Goal: Task Accomplishment & Management: Complete application form

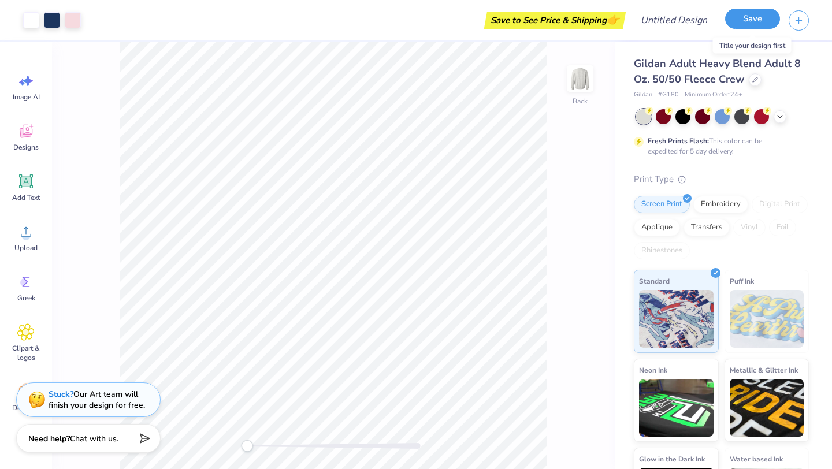
click at [745, 23] on button "Save" at bounding box center [752, 19] width 55 height 20
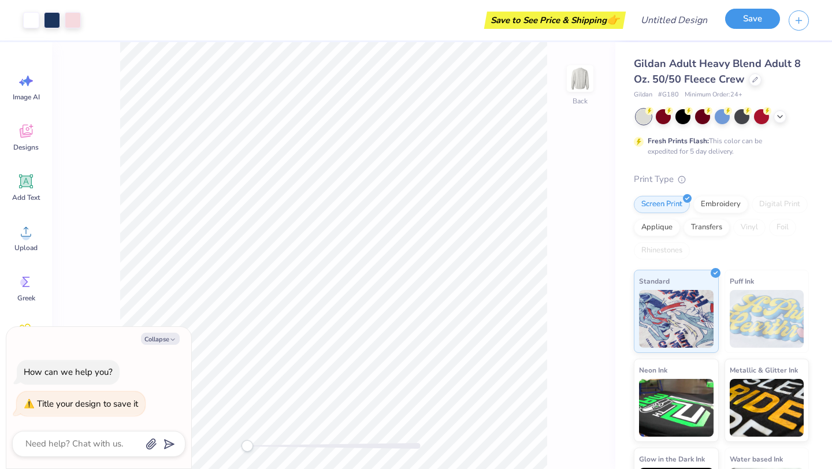
click at [756, 23] on button "Save" at bounding box center [752, 19] width 55 height 20
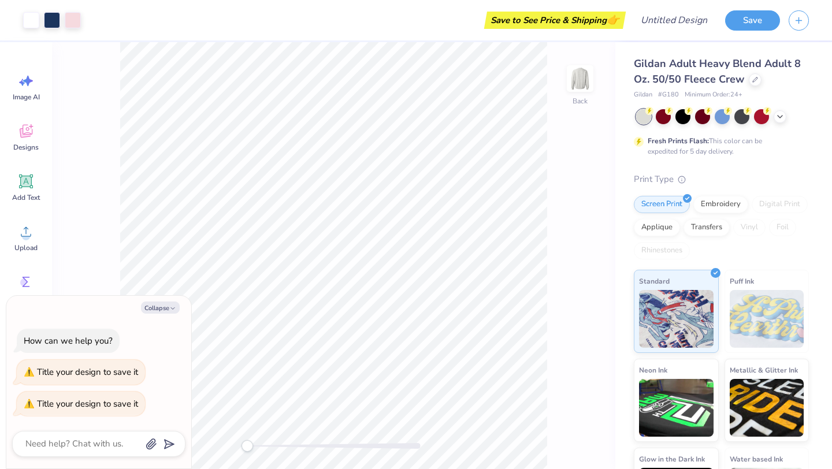
type textarea "x"
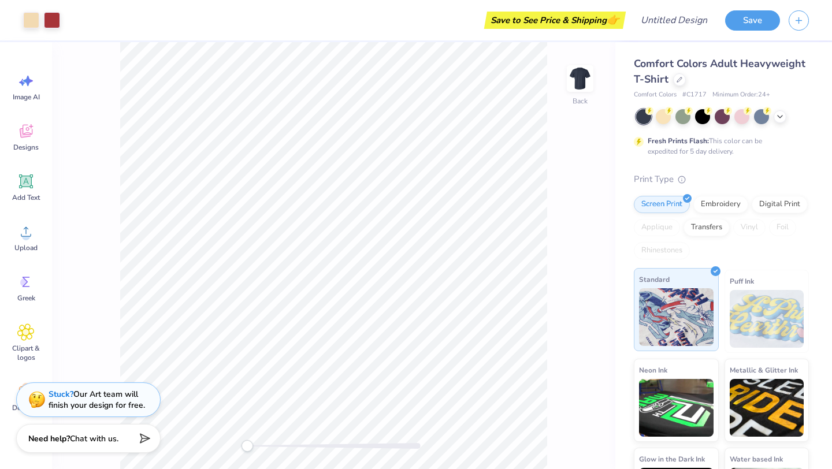
scroll to position [62, 0]
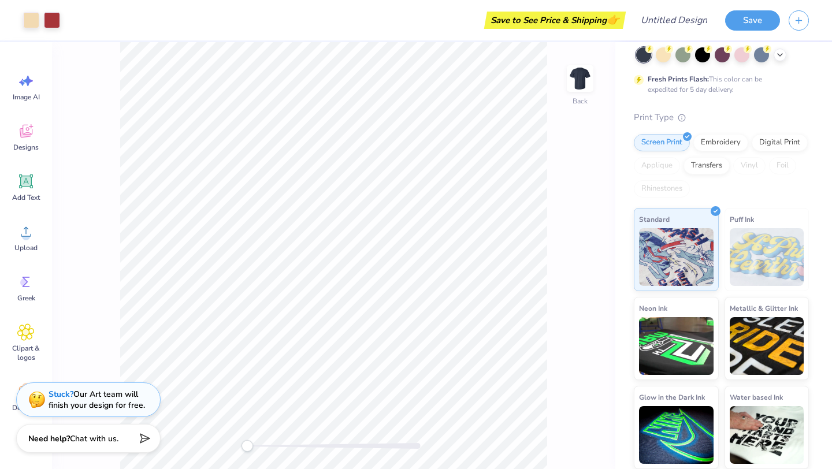
click at [750, 256] on img at bounding box center [767, 257] width 75 height 58
click at [755, 250] on img at bounding box center [767, 257] width 75 height 58
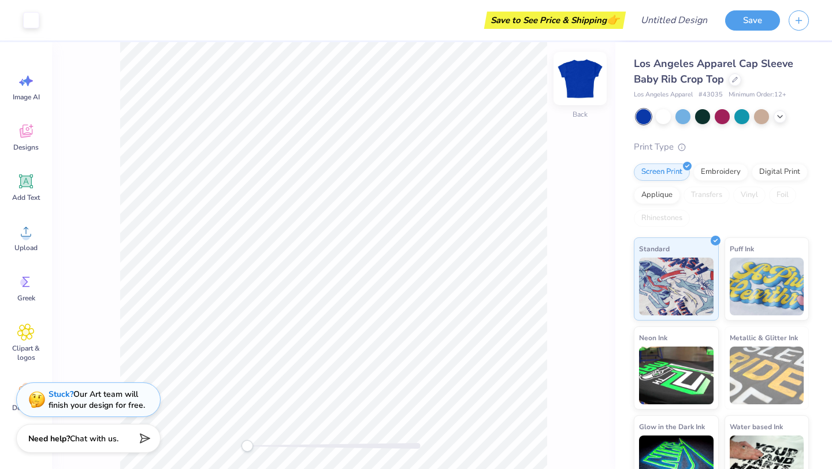
click at [583, 83] on img at bounding box center [580, 78] width 46 height 46
click at [592, 70] on img at bounding box center [580, 78] width 46 height 46
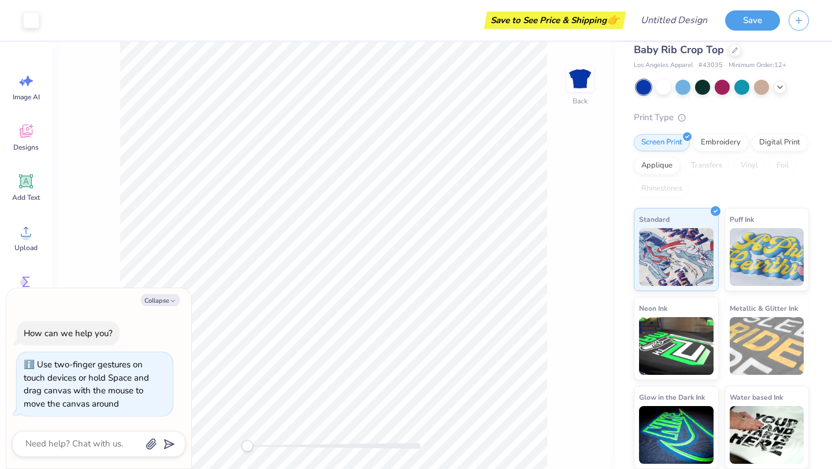
click at [221, 459] on div "Back" at bounding box center [334, 255] width 564 height 427
click at [672, 20] on input "Design Title" at bounding box center [688, 20] width 57 height 23
type input "d"
type textarea "x"
type input "de"
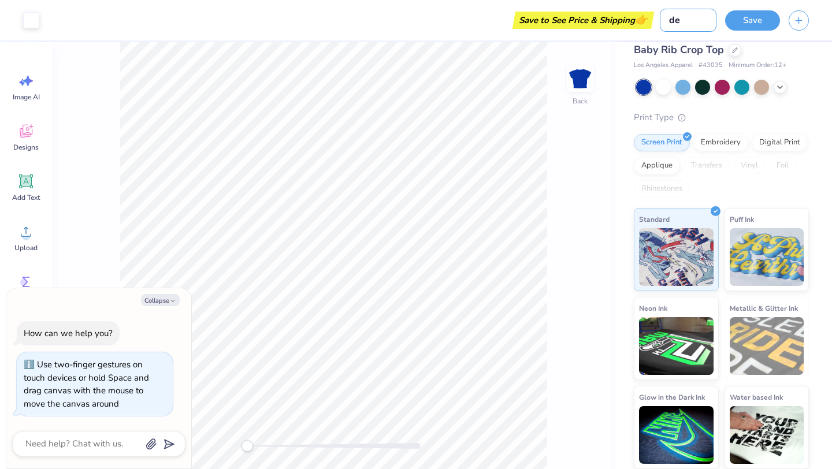
type textarea "x"
type input "des"
type textarea "x"
type input "desi"
type textarea "x"
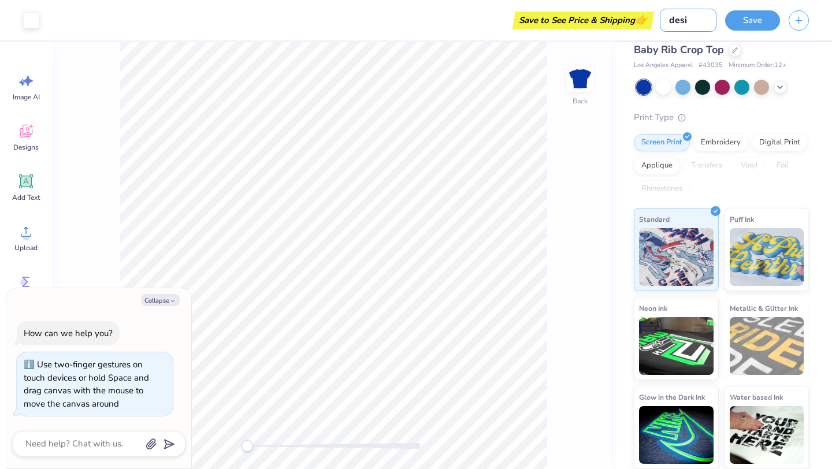
type input "desig"
type textarea "x"
type input "design"
type textarea "x"
type input "design"
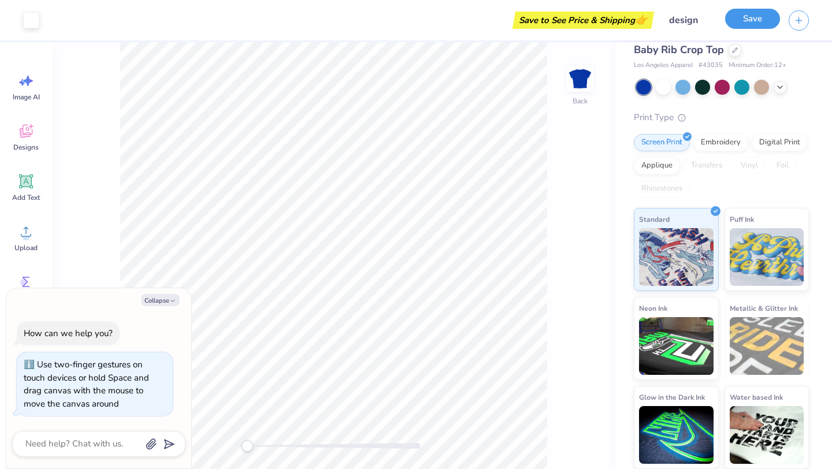
click at [750, 22] on button "Save" at bounding box center [752, 19] width 55 height 20
type textarea "x"
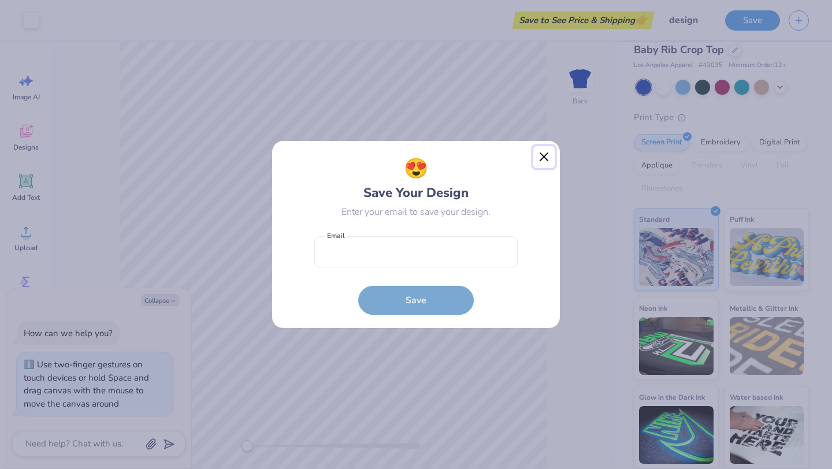
click at [545, 154] on button "Close" at bounding box center [545, 157] width 22 height 22
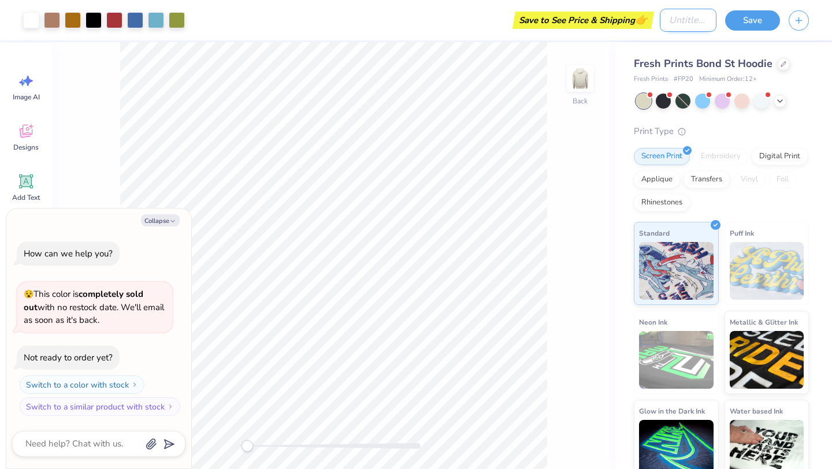
click at [687, 20] on input "Design Title" at bounding box center [688, 20] width 57 height 23
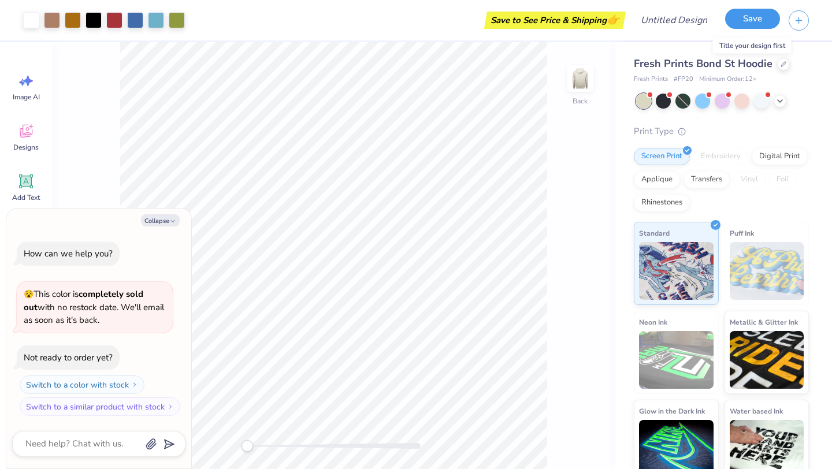
click at [743, 22] on button "Save" at bounding box center [752, 19] width 55 height 20
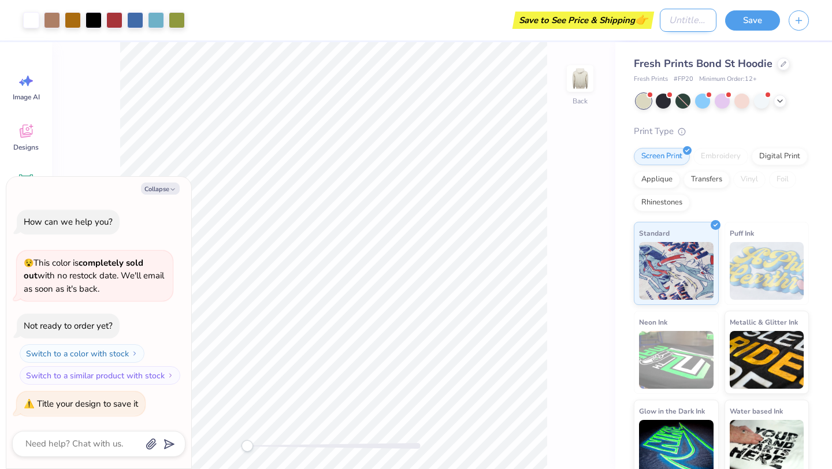
type textarea "x"
click at [666, 18] on input "Design Title" at bounding box center [688, 20] width 57 height 23
type input "t"
type textarea "x"
type input "ti"
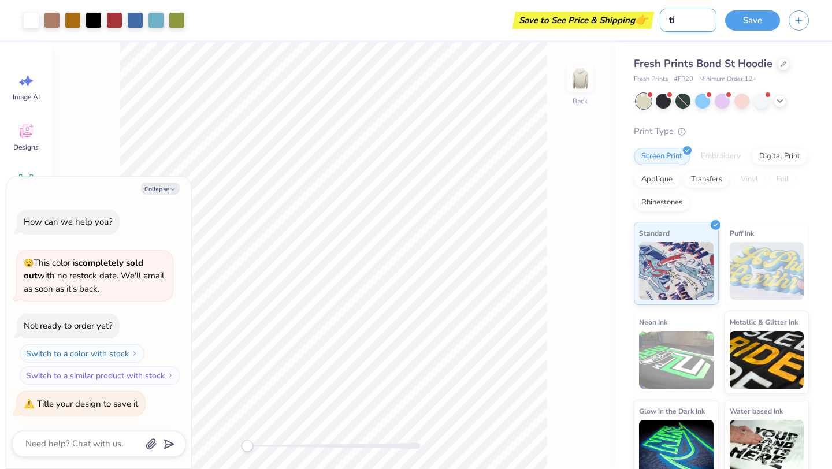
type textarea "x"
type input "tit"
type textarea "x"
type input "titl"
type textarea "x"
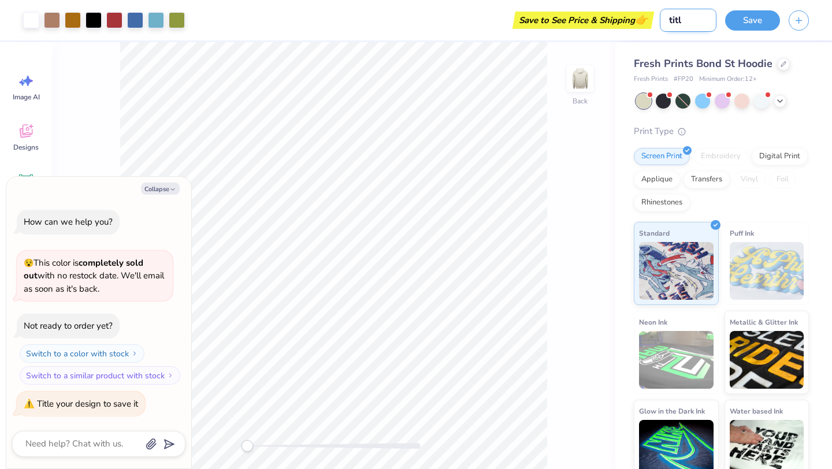
type input "title"
type textarea "x"
type input "title"
click at [735, 23] on button "Save" at bounding box center [752, 19] width 55 height 20
type textarea "x"
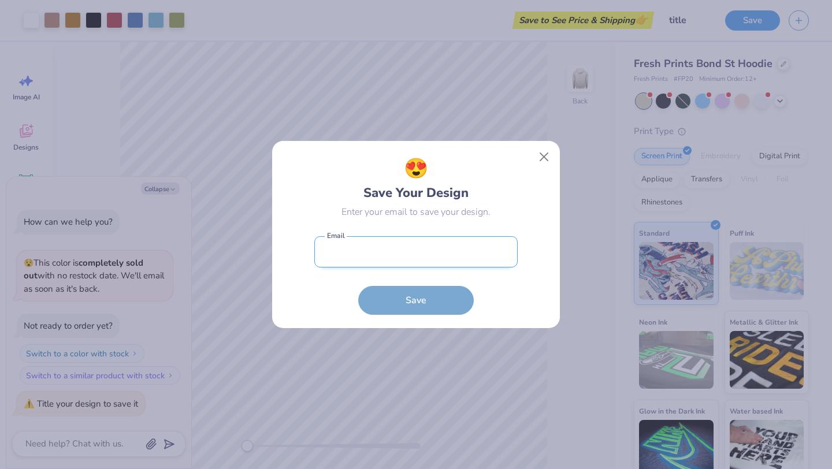
click at [434, 252] on input "email" at bounding box center [415, 252] width 203 height 32
type input "[EMAIL_ADDRESS][DOMAIN_NAME]"
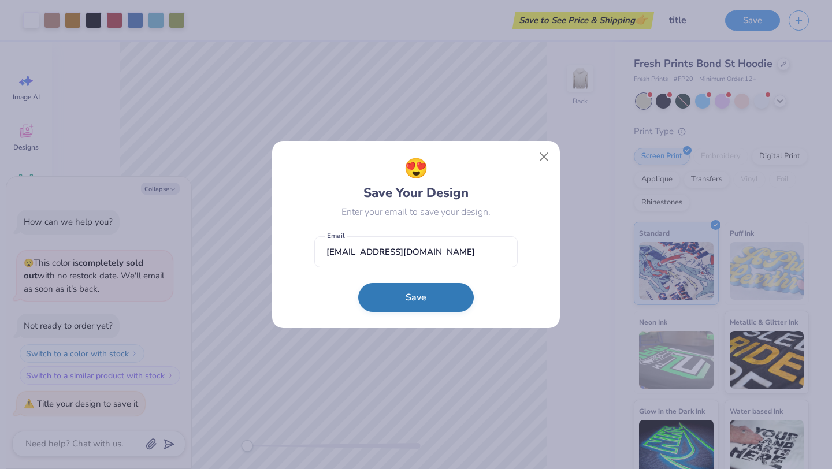
click at [423, 303] on button "Save" at bounding box center [416, 297] width 116 height 29
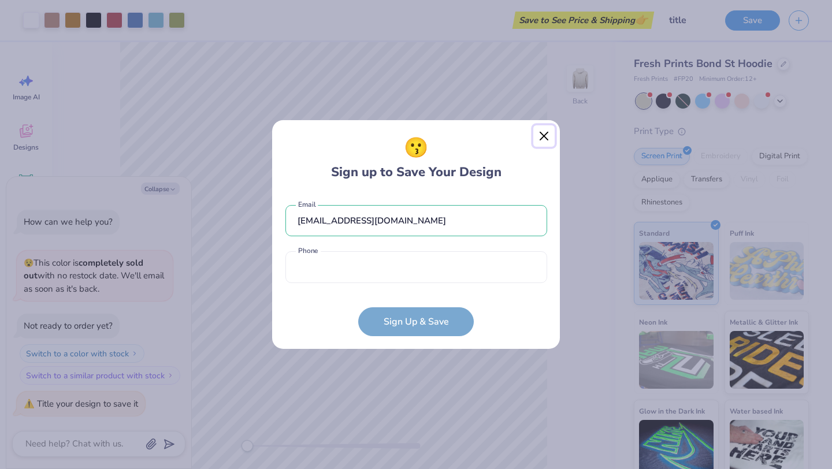
click at [543, 134] on button "Close" at bounding box center [545, 136] width 22 height 22
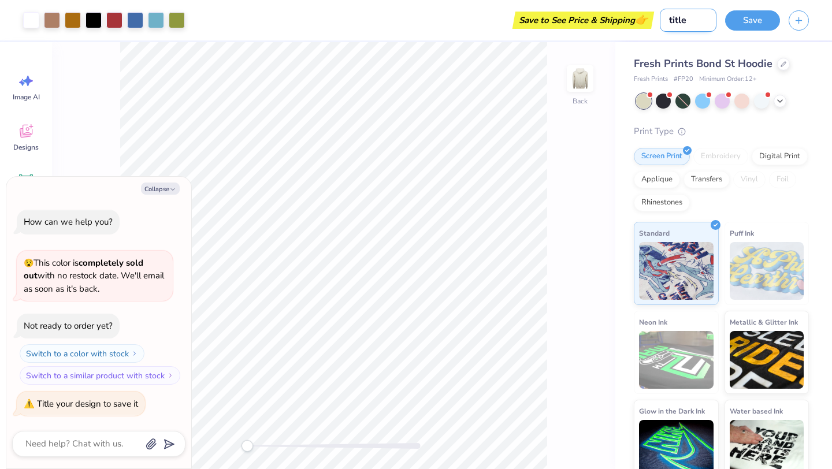
click at [690, 21] on input "title" at bounding box center [688, 20] width 57 height 23
type input "M"
type textarea "x"
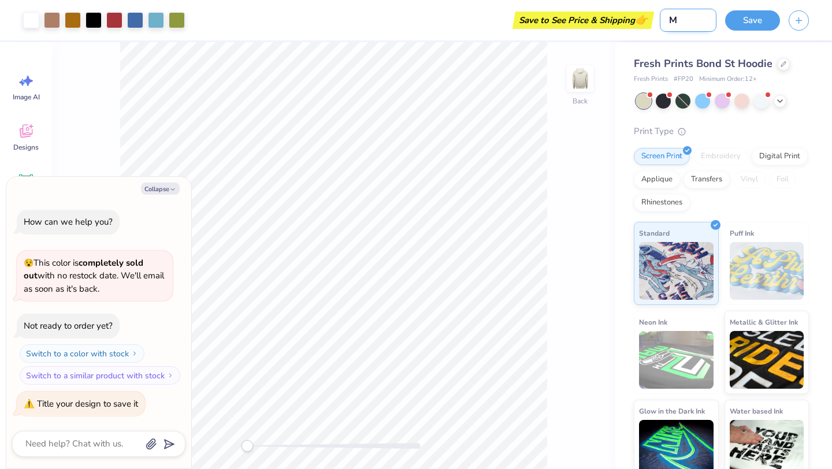
type input "MS"
type textarea "x"
type input "MSU"
type textarea "x"
type input "MSU"
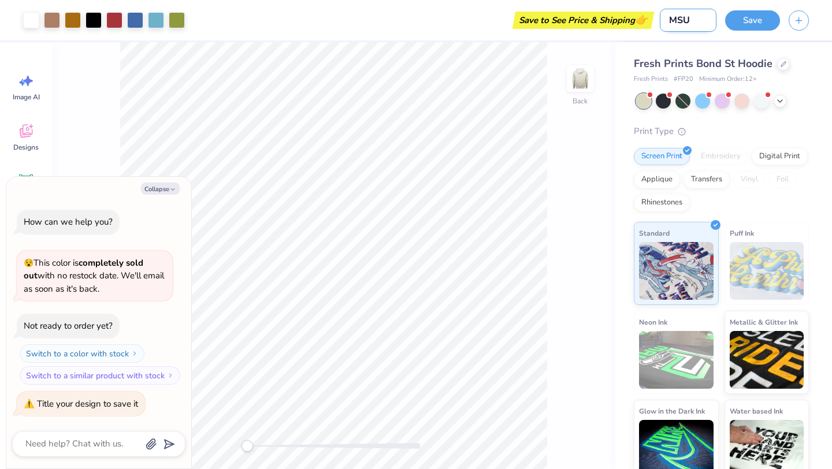
type textarea "x"
type input "MSU H"
type textarea "x"
type input "MSU [PERSON_NAME]"
type textarea "x"
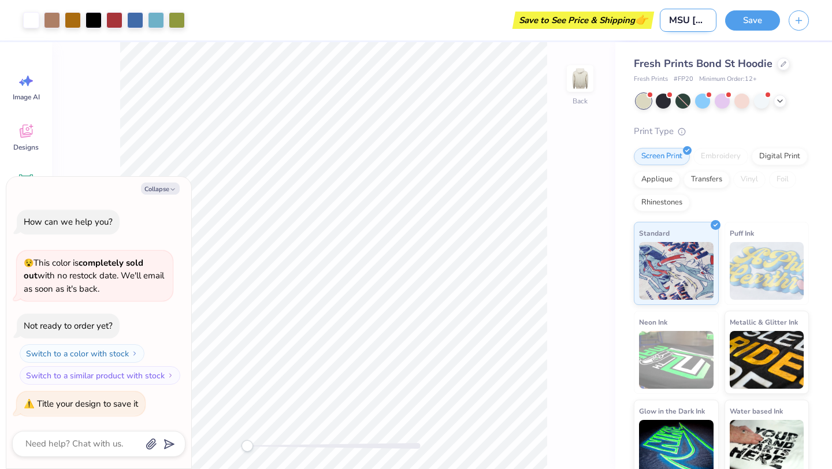
type input "MSU Hoo"
type textarea "x"
type input "MSU Hood"
type textarea "x"
type input "MSU Hoodi"
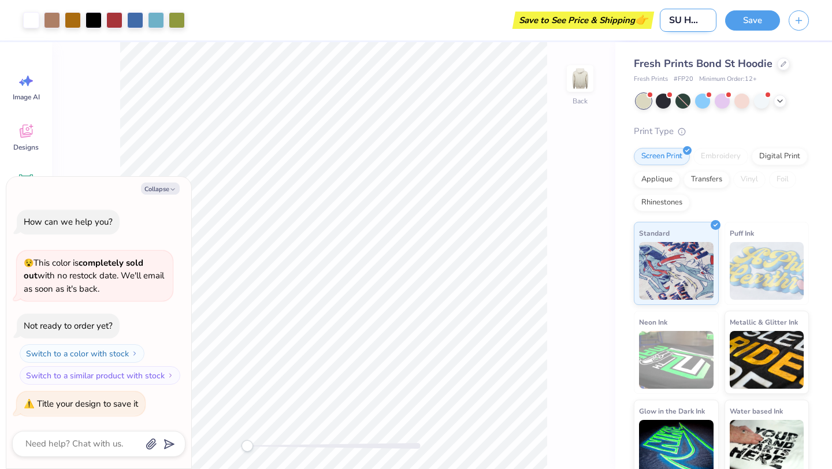
type textarea "x"
type input "MSU Hoodie"
type textarea "x"
type input "MSU Hoodie"
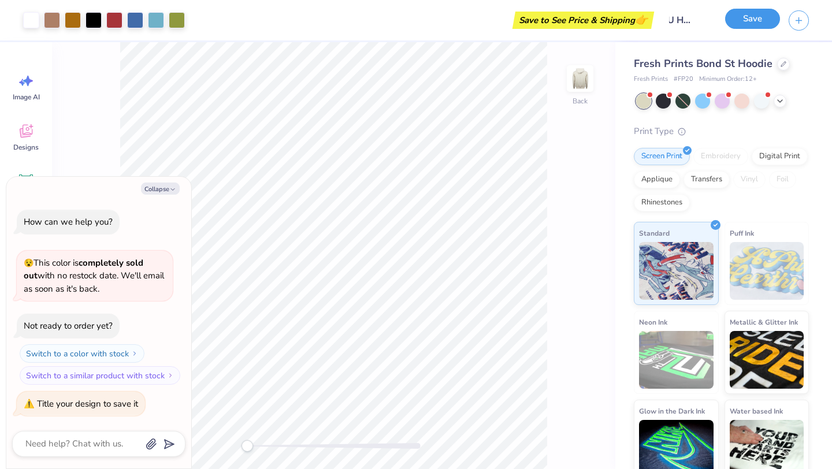
click at [756, 14] on button "Save" at bounding box center [752, 19] width 55 height 20
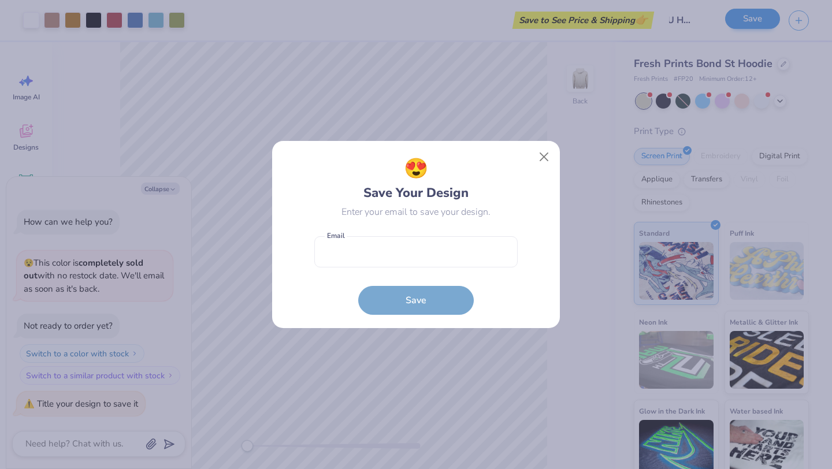
scroll to position [0, 0]
click at [439, 249] on input "email" at bounding box center [415, 252] width 203 height 32
type input "[EMAIL_ADDRESS][DOMAIN_NAME]"
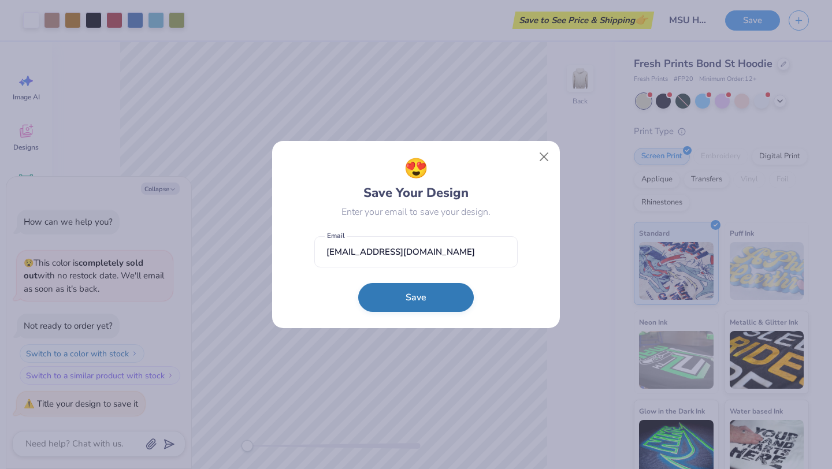
click at [402, 301] on button "Save" at bounding box center [416, 297] width 116 height 29
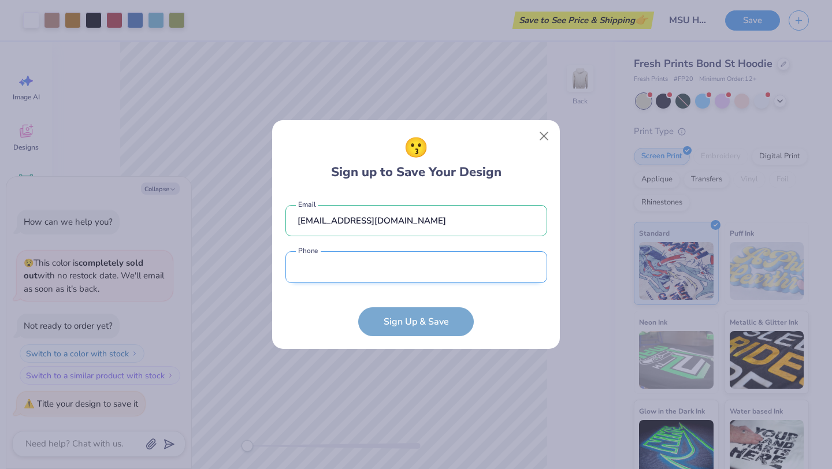
click at [379, 271] on input "tel" at bounding box center [417, 267] width 262 height 32
type input "[PHONE_NUMBER]"
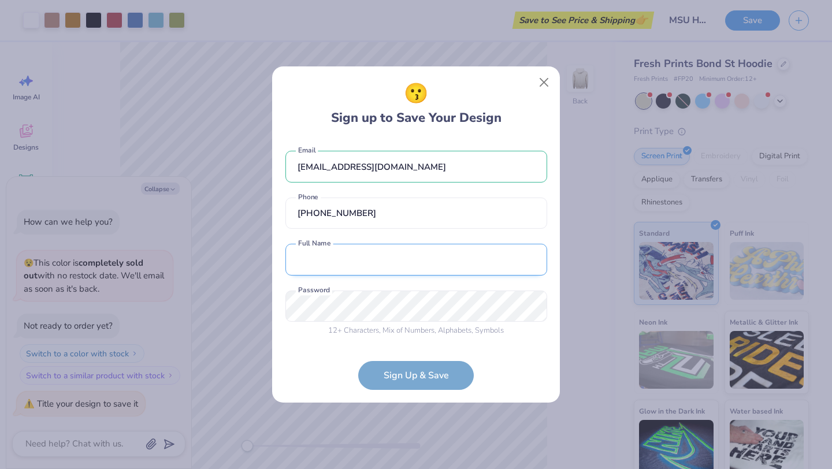
click at [365, 263] on input "text" at bounding box center [417, 260] width 262 height 32
type input "[PERSON_NAME]"
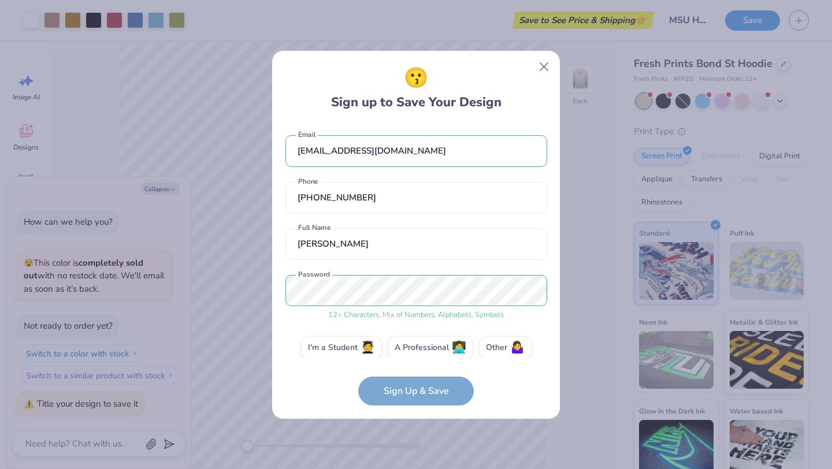
scroll to position [12, 0]
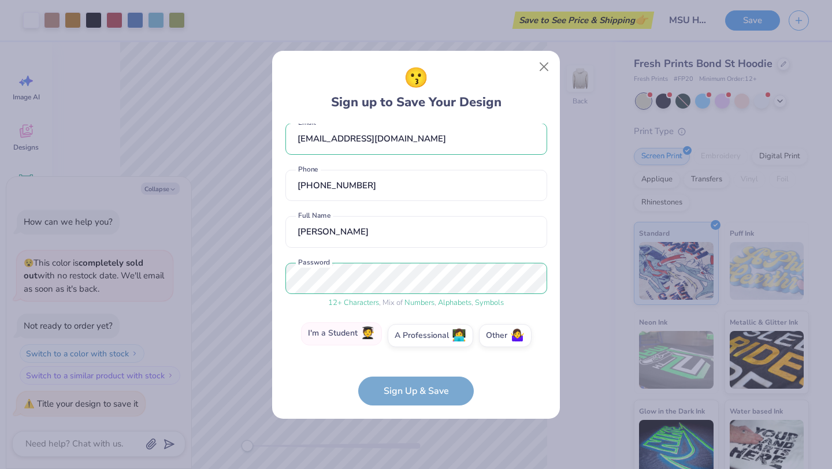
click at [364, 334] on span "🧑‍🎓" at bounding box center [368, 333] width 14 height 13
click at [413, 347] on input "I'm a Student 🧑‍🎓" at bounding box center [417, 351] width 8 height 8
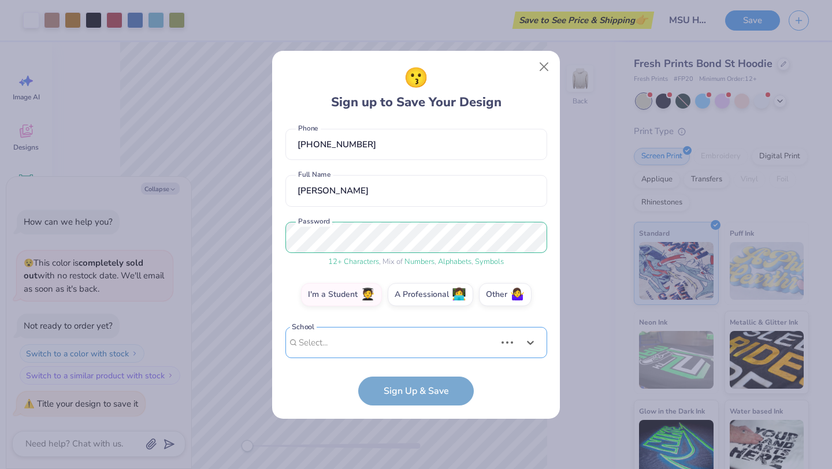
click at [402, 346] on div "Use Up and Down to choose options, press Enter to select the currently focused …" at bounding box center [417, 360] width 262 height 66
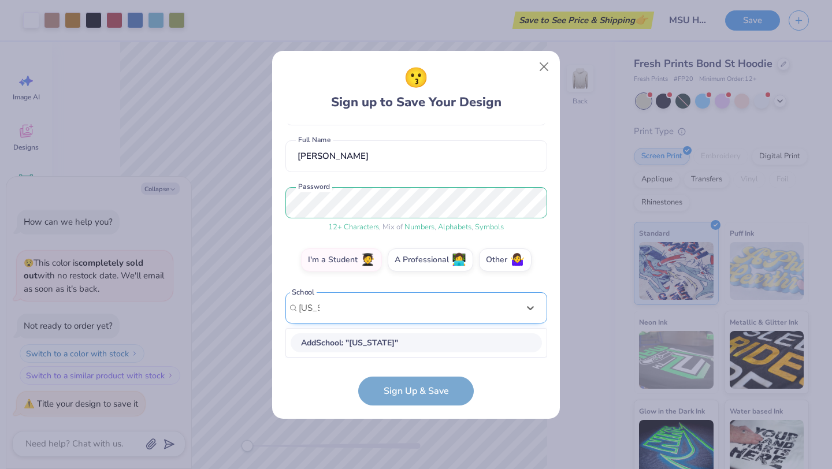
scroll to position [87, 0]
type input "[US_STATE]"
click at [550, 69] on button "Close" at bounding box center [545, 66] width 22 height 22
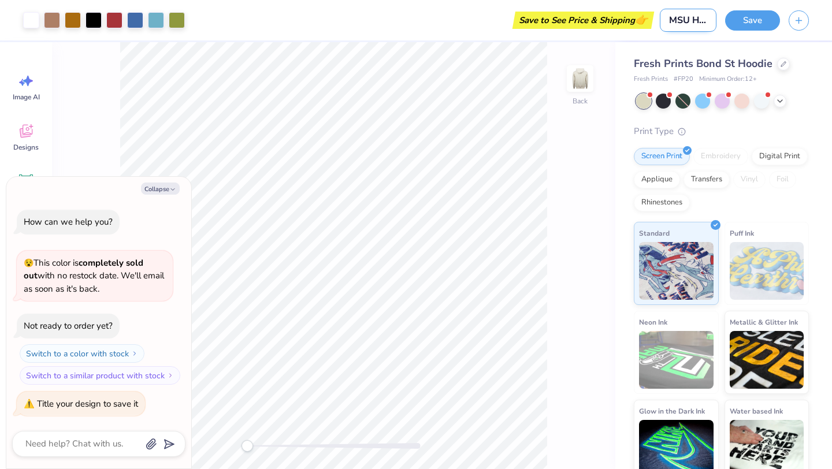
click at [701, 16] on input "MSU Hoodie" at bounding box center [688, 20] width 57 height 23
type textarea "x"
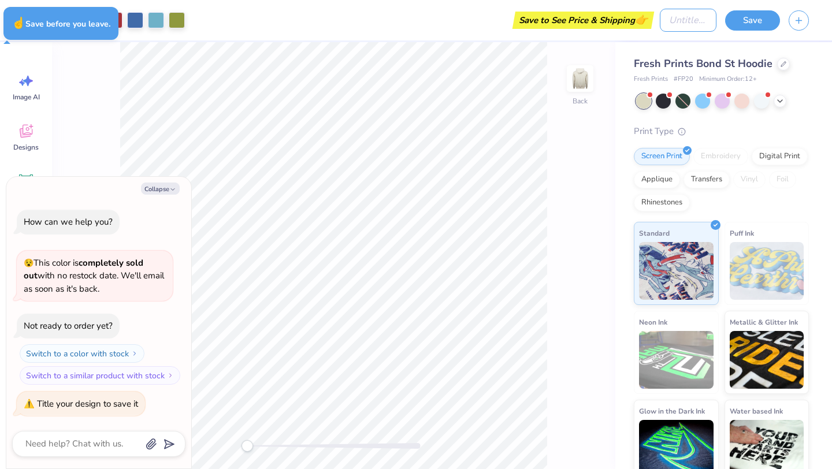
type textarea "x"
